Goal: Task Accomplishment & Management: Manage account settings

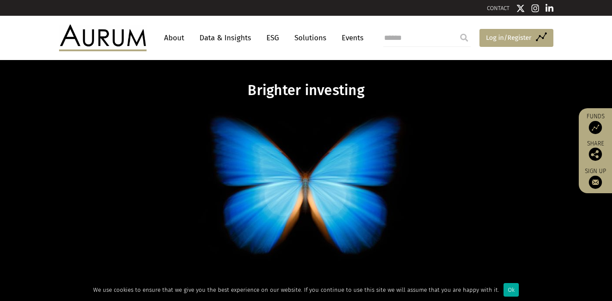
click at [514, 34] on span "Log in/Register" at bounding box center [509, 37] width 46 height 11
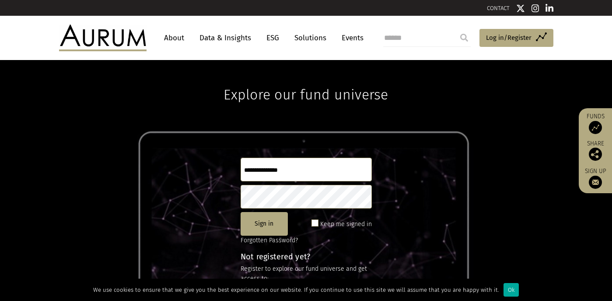
click at [289, 173] on input "text" at bounding box center [306, 170] width 131 height 24
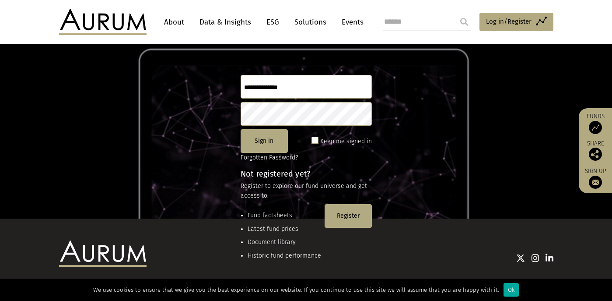
scroll to position [118, 0]
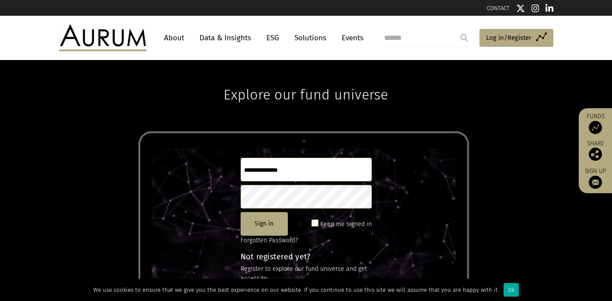
click at [288, 172] on input "text" at bounding box center [306, 170] width 131 height 24
type input "**********"
click at [271, 226] on button "Sign in" at bounding box center [264, 224] width 47 height 24
